Goal: Task Accomplishment & Management: Complete application form

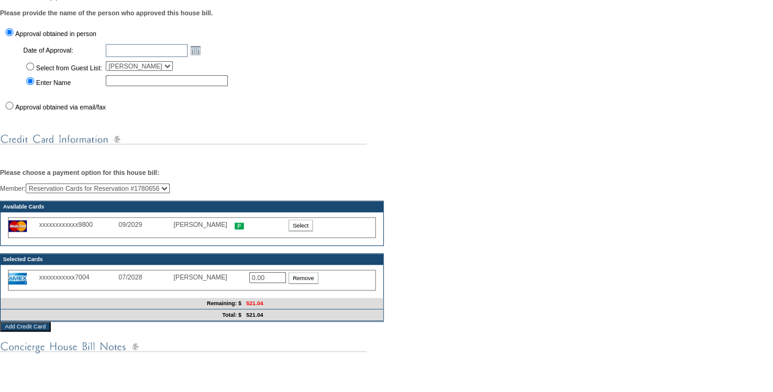
scroll to position [420, 0]
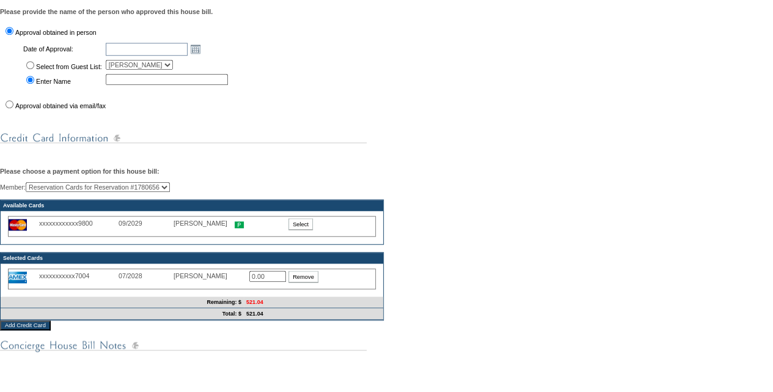
click at [7, 108] on input "Approval obtained via email/fax" at bounding box center [9, 104] width 8 height 8
radio input "true"
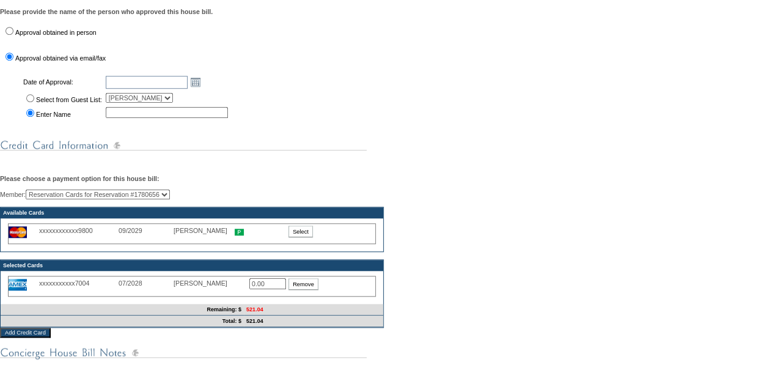
click at [27, 102] on input "Select from Guest List:" at bounding box center [30, 98] width 8 height 8
radio input "true"
click at [173, 89] on input "text" at bounding box center [147, 82] width 82 height 13
type input "[DATE]"
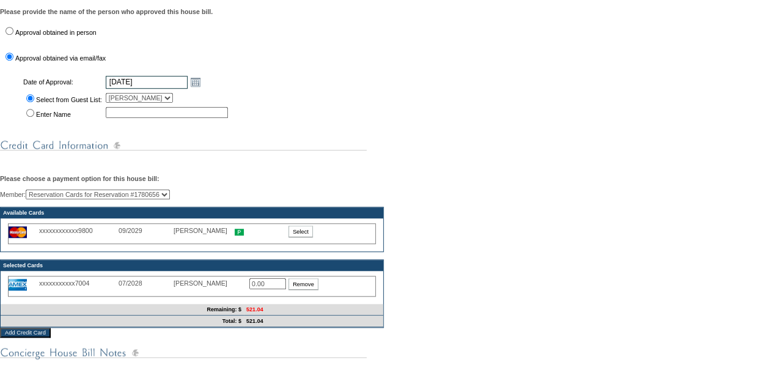
type input "[DATE]"
click at [268, 289] on input "0.00" at bounding box center [267, 283] width 37 height 11
type input "0"
type input "521.04"
click at [596, 222] on div "Member: Reservation Cards for Reservation #1780656 [PERSON_NAME] (Primary) [PER…" at bounding box center [386, 258] width 773 height 138
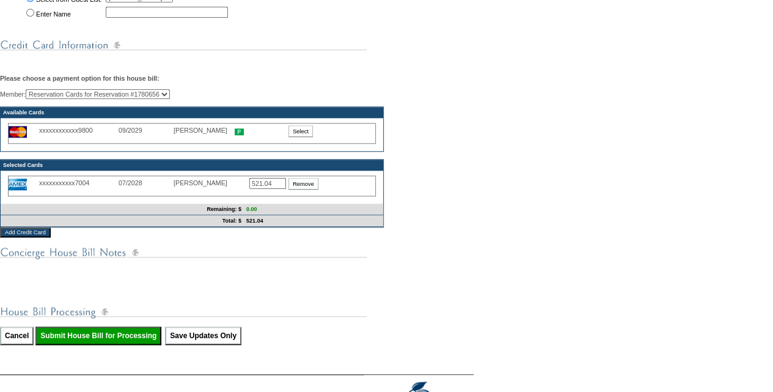
scroll to position [605, 0]
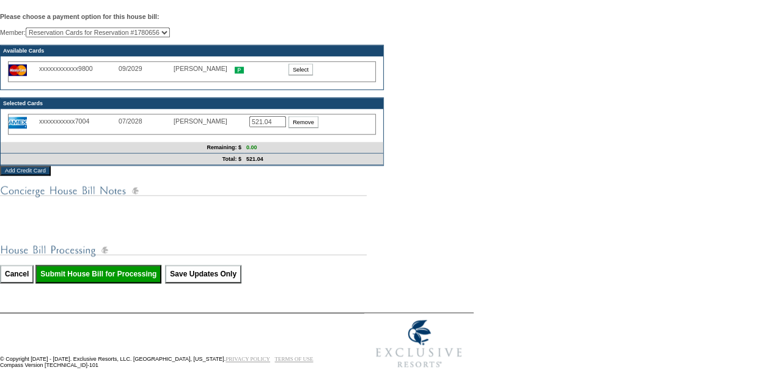
click at [124, 272] on input "Submit House Bill for Processing" at bounding box center [98, 274] width 126 height 18
type input "Processing..."
